Goal: Information Seeking & Learning: Learn about a topic

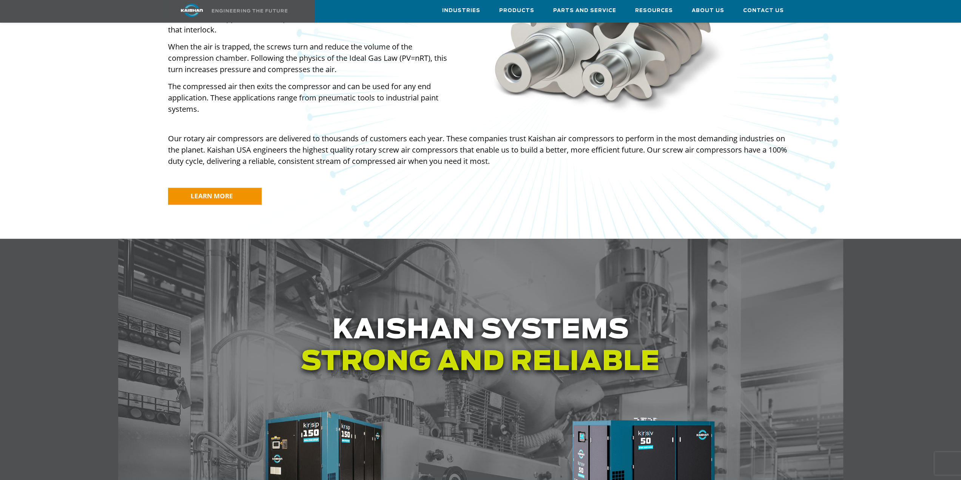
scroll to position [491, 0]
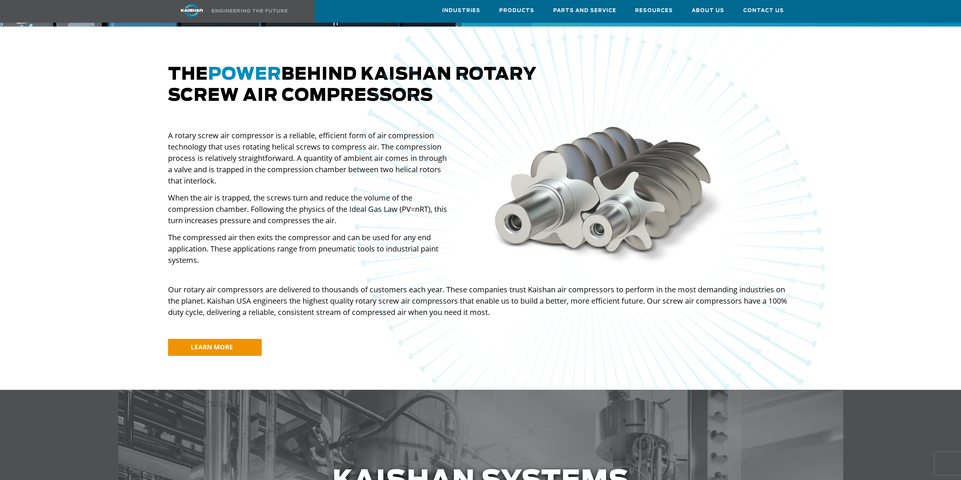
click at [365, 138] on img at bounding box center [589, 237] width 973 height 945
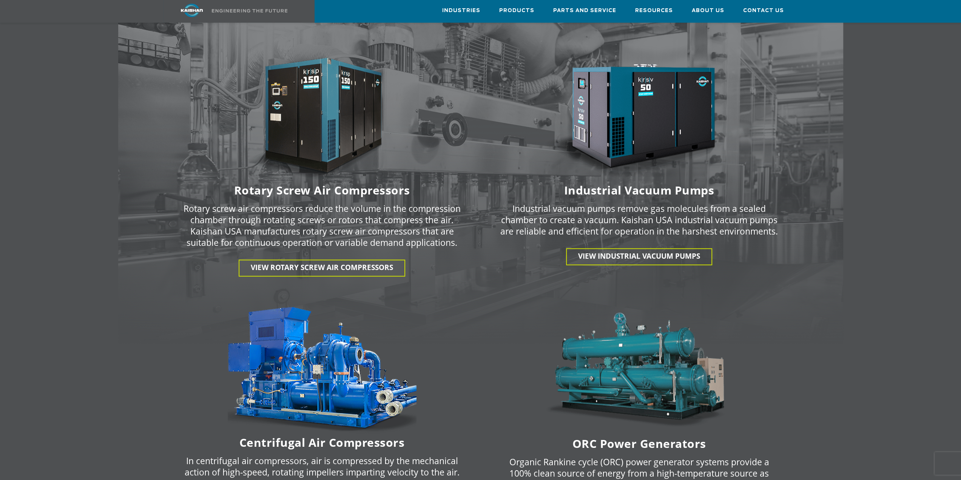
scroll to position [944, 0]
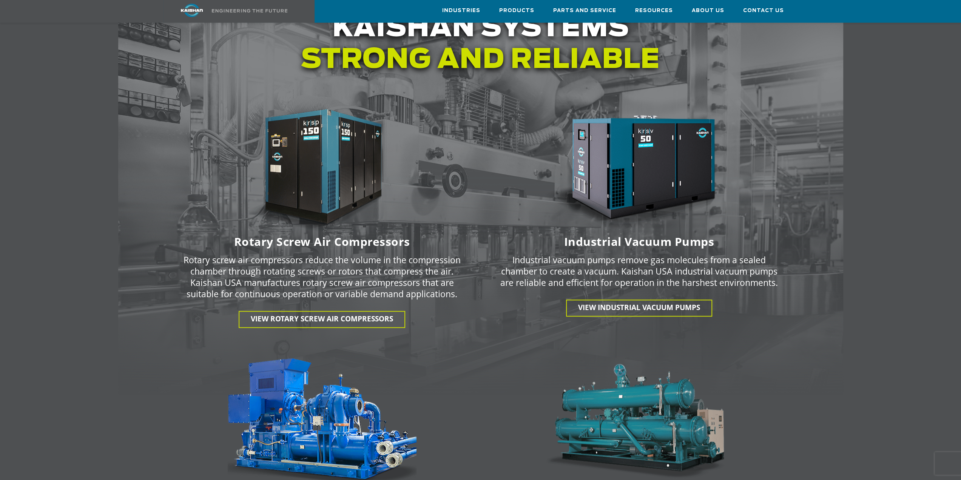
click at [319, 254] on p "Rotary screw air compressors reduce the volume in the compression chamber throu…" at bounding box center [322, 276] width 278 height 45
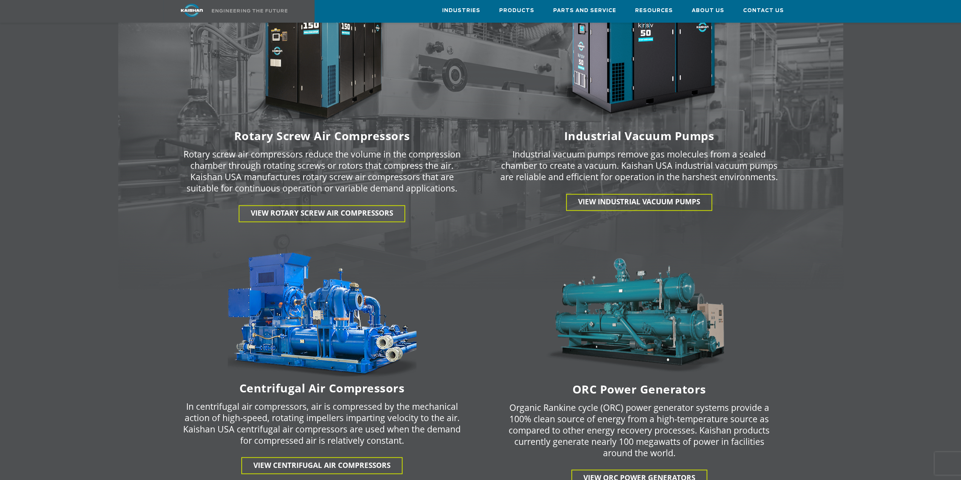
scroll to position [1133, 0]
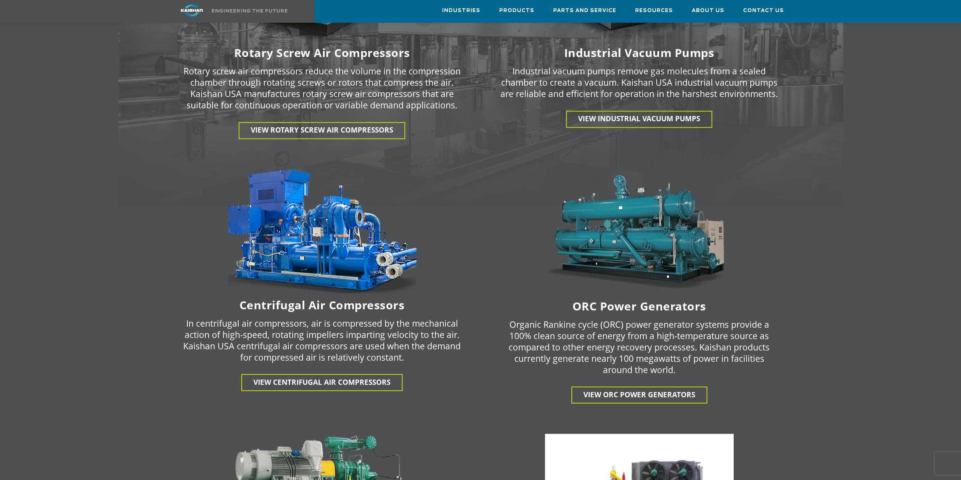
click at [326, 322] on p "In centrifugal air compressors, air is compressed by the mechanical action of h…" at bounding box center [322, 339] width 278 height 45
click at [329, 317] on p "In centrifugal air compressors, air is compressed by the mechanical action of h…" at bounding box center [322, 339] width 278 height 45
click at [331, 331] on p "In centrifugal air compressors, air is compressed by the mechanical action of h…" at bounding box center [322, 339] width 278 height 45
click at [331, 321] on p "In centrifugal air compressors, air is compressed by the mechanical action of h…" at bounding box center [322, 339] width 278 height 45
click at [329, 317] on p "In centrifugal air compressors, air is compressed by the mechanical action of h…" at bounding box center [322, 339] width 278 height 45
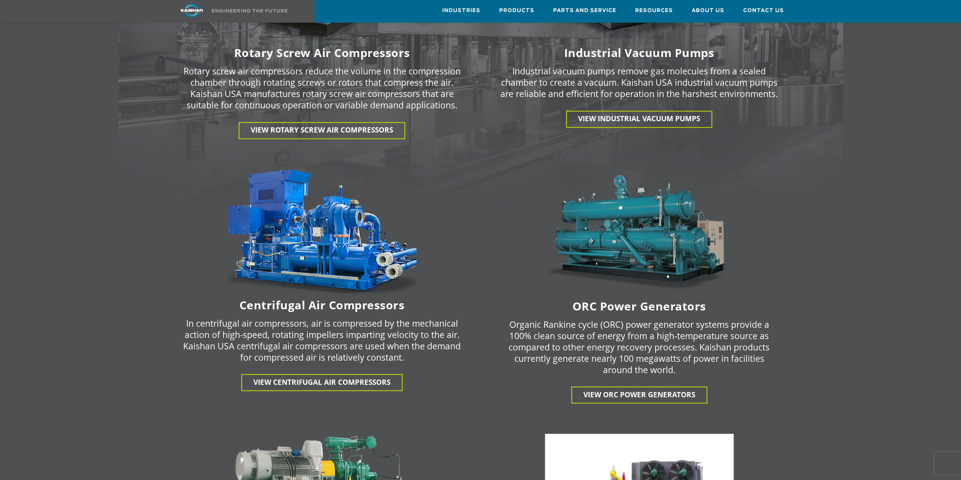
click at [324, 325] on p "In centrifugal air compressors, air is compressed by the mechanical action of h…" at bounding box center [322, 339] width 278 height 45
click at [324, 317] on p "In centrifugal air compressors, air is compressed by the mechanical action of h…" at bounding box center [322, 339] width 278 height 45
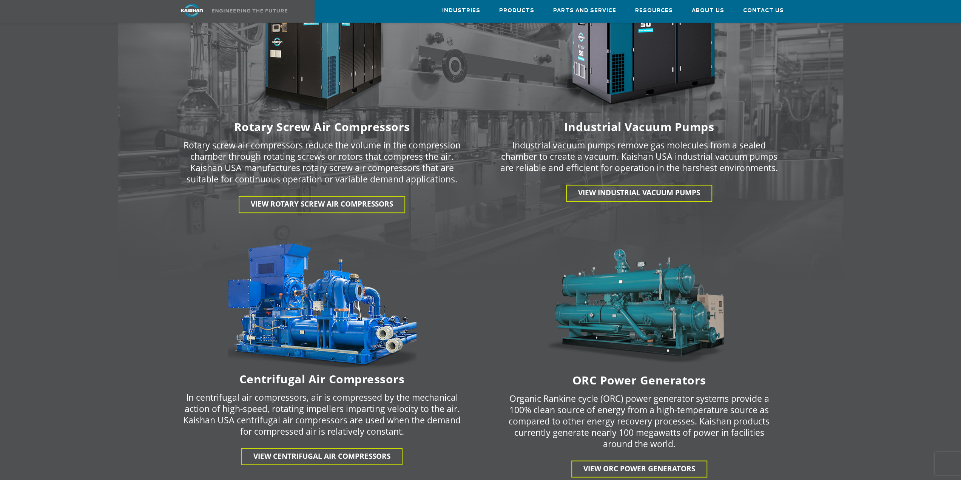
scroll to position [1057, 0]
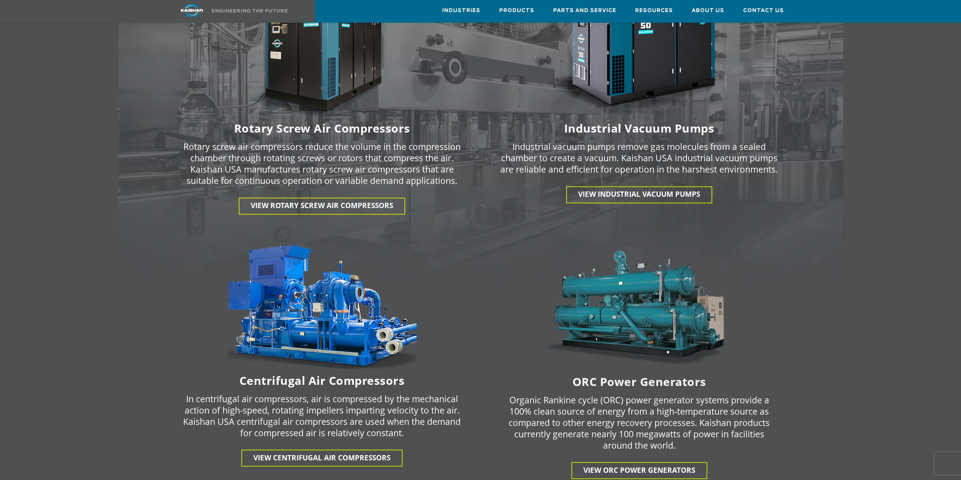
click at [335, 398] on p "In centrifugal air compressors, air is compressed by the mechanical action of h…" at bounding box center [322, 415] width 278 height 45
click at [336, 402] on p "In centrifugal air compressors, air is compressed by the mechanical action of h…" at bounding box center [322, 415] width 278 height 45
click at [352, 401] on p "In centrifugal air compressors, air is compressed by the mechanical action of h…" at bounding box center [322, 415] width 278 height 45
drag, startPoint x: 361, startPoint y: 407, endPoint x: 365, endPoint y: 394, distance: 13.4
click at [363, 404] on p "In centrifugal air compressors, air is compressed by the mechanical action of h…" at bounding box center [322, 415] width 278 height 45
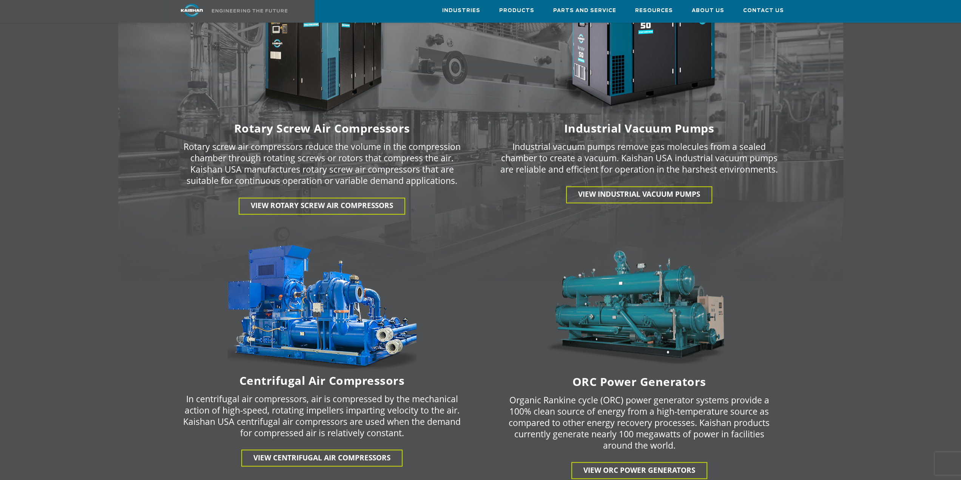
click at [365, 394] on p "In centrifugal air compressors, air is compressed by the mechanical action of h…" at bounding box center [322, 415] width 278 height 45
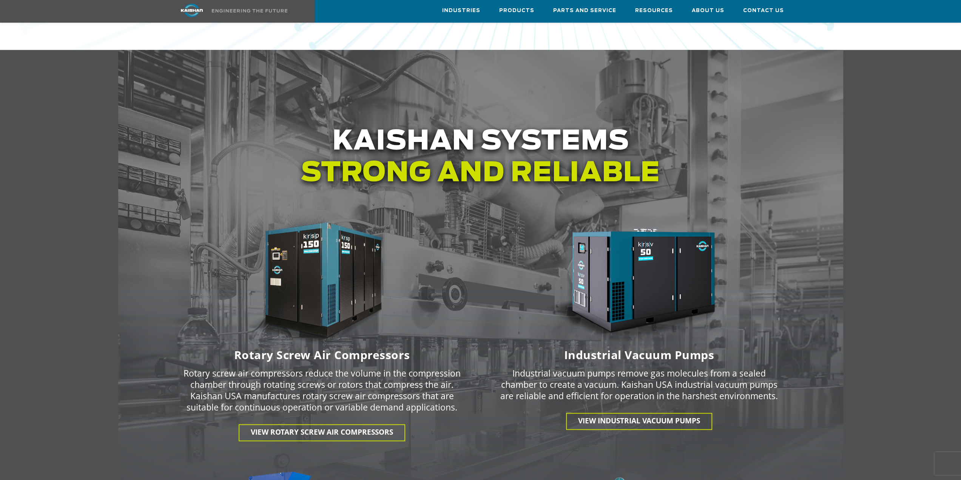
click at [344, 367] on p "Rotary screw air compressors reduce the volume in the compression chamber throu…" at bounding box center [322, 389] width 278 height 45
click at [344, 377] on p "Rotary screw air compressors reduce the volume in the compression chamber throu…" at bounding box center [322, 389] width 278 height 45
click at [338, 367] on p "Rotary screw air compressors reduce the volume in the compression chamber throu…" at bounding box center [322, 389] width 278 height 45
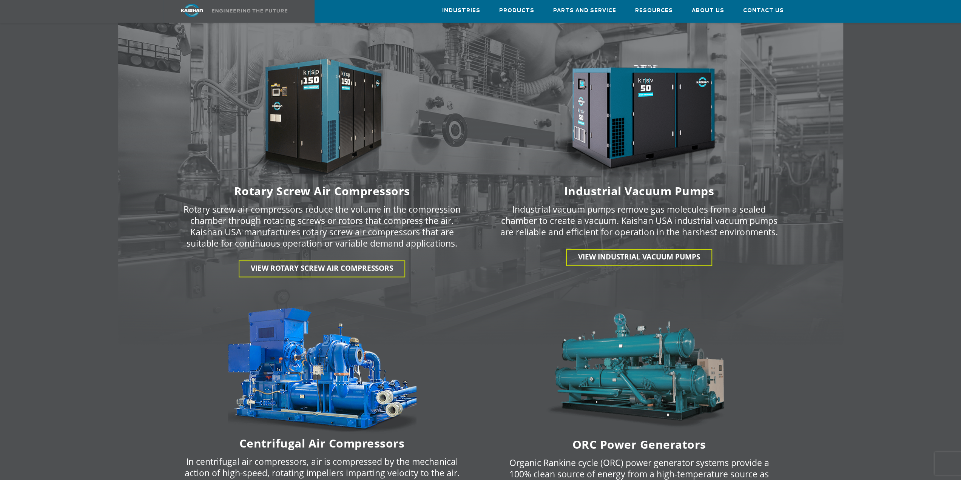
scroll to position [1057, 0]
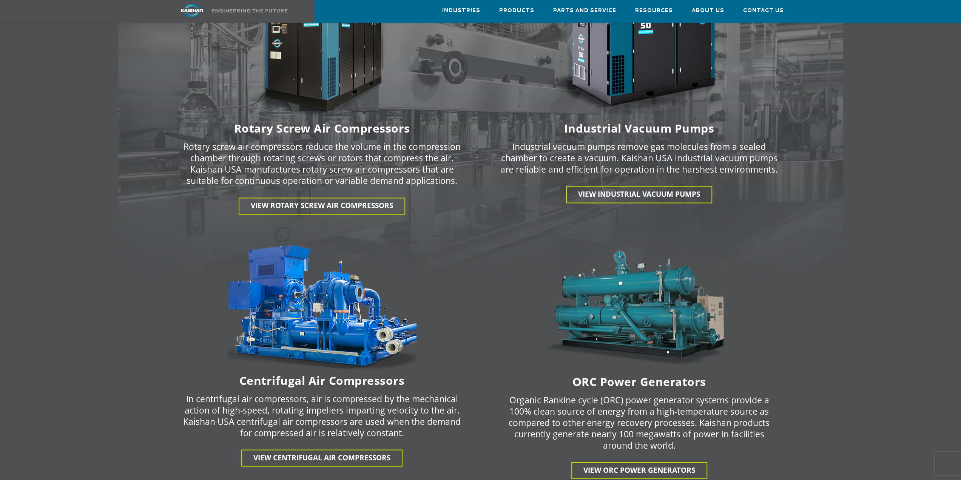
click at [337, 401] on p "In centrifugal air compressors, air is compressed by the mechanical action of h…" at bounding box center [322, 415] width 278 height 45
click at [338, 410] on p "In centrifugal air compressors, air is compressed by the mechanical action of h…" at bounding box center [322, 415] width 278 height 45
click at [338, 395] on p "In centrifugal air compressors, air is compressed by the mechanical action of h…" at bounding box center [322, 415] width 278 height 45
click at [348, 452] on span "View centrifugal air compressors" at bounding box center [321, 457] width 137 height 10
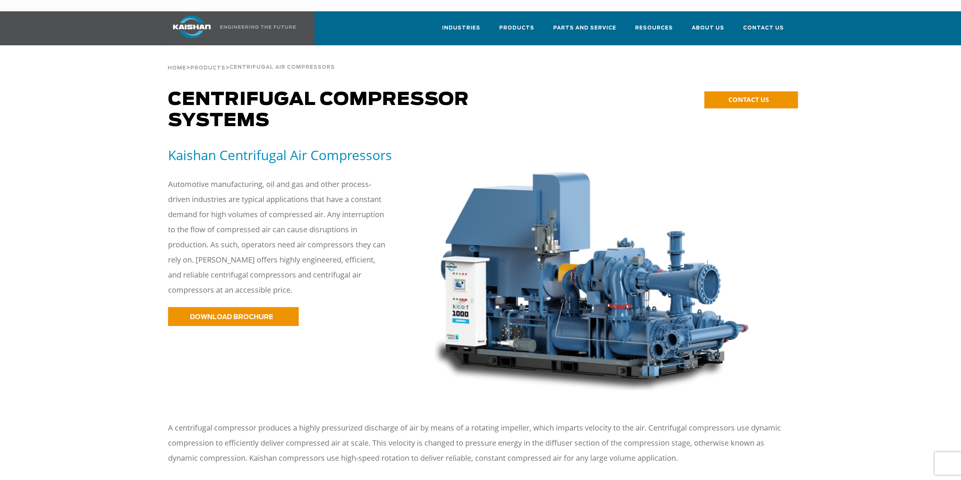
click at [288, 201] on p "Automotive manufacturing, oil and gas and other process-driven industries are t…" at bounding box center [277, 237] width 219 height 121
click at [251, 198] on p "Automotive manufacturing, oil and gas and other process-driven industries are t…" at bounding box center [277, 237] width 219 height 121
click at [252, 216] on p "Automotive manufacturing, oil and gas and other process-driven industries are t…" at bounding box center [277, 237] width 219 height 121
click at [246, 200] on p "Automotive manufacturing, oil and gas and other process-driven industries are t…" at bounding box center [277, 237] width 219 height 121
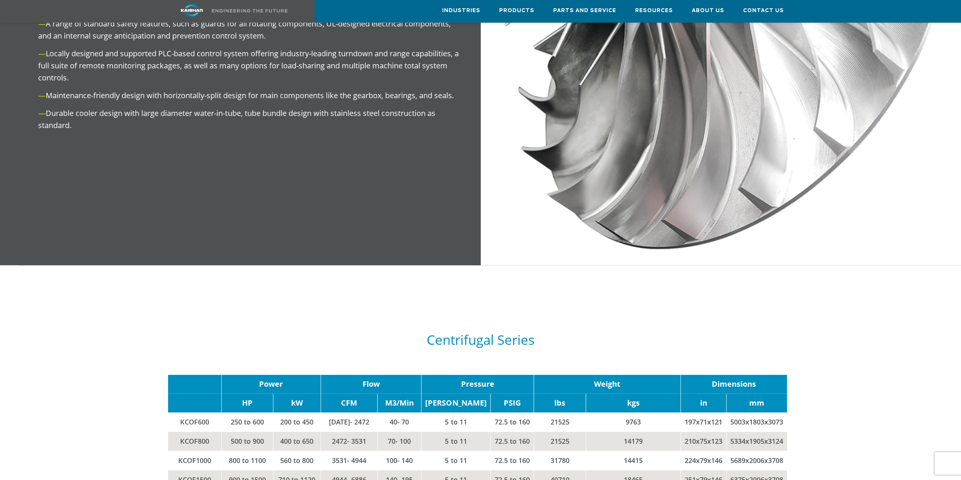
scroll to position [944, 0]
